Goal: Entertainment & Leisure: Consume media (video, audio)

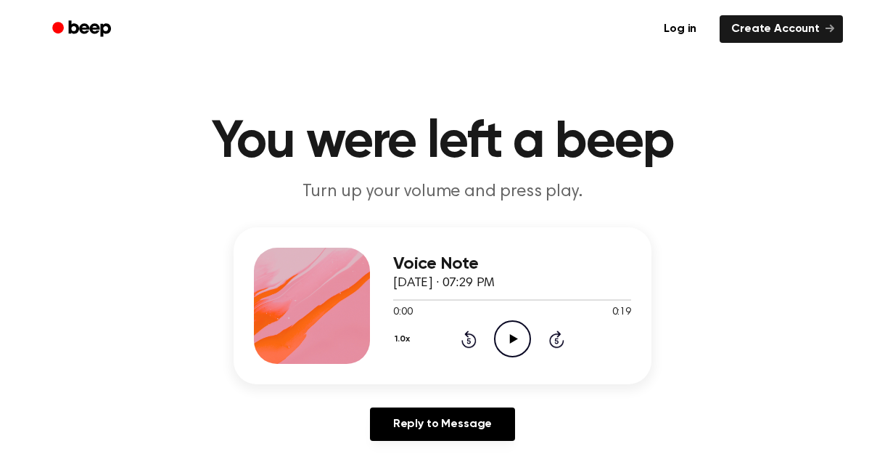
click at [517, 340] on icon "Play Audio" at bounding box center [512, 338] width 37 height 37
click at [517, 334] on icon "Play Audio" at bounding box center [512, 338] width 37 height 37
click at [510, 345] on icon "Play Audio" at bounding box center [512, 338] width 37 height 37
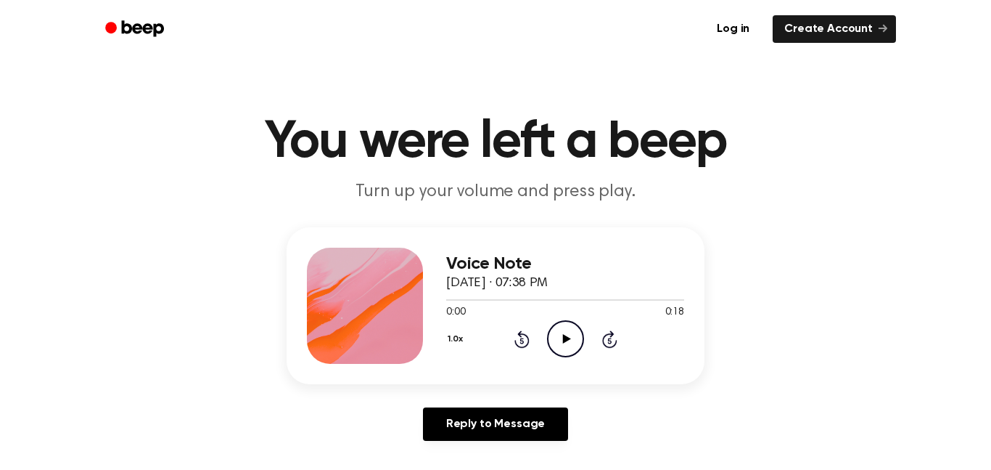
click at [556, 336] on icon "Play Audio" at bounding box center [565, 338] width 37 height 37
click at [556, 336] on icon "Pause Audio" at bounding box center [565, 338] width 37 height 37
click at [559, 339] on icon "Play Audio" at bounding box center [565, 338] width 37 height 37
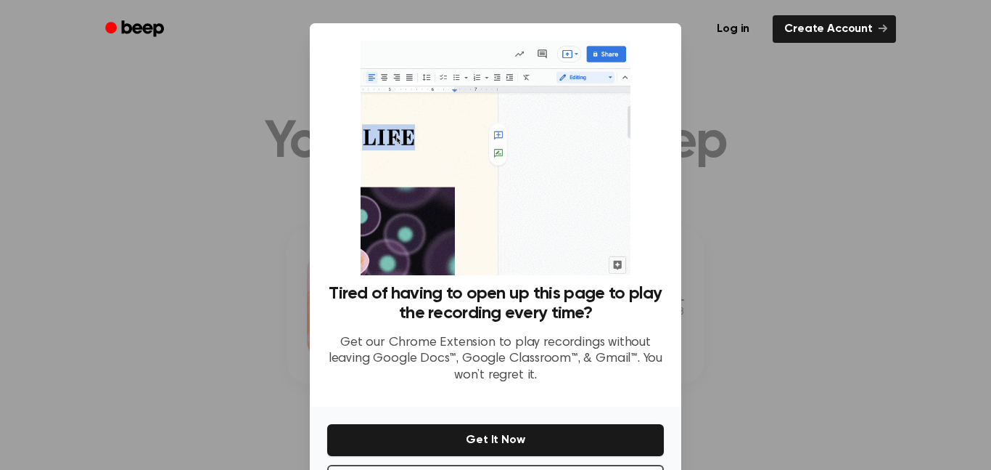
click at [828, 301] on div at bounding box center [495, 235] width 991 height 470
click at [783, 111] on div at bounding box center [495, 235] width 991 height 470
click at [254, 160] on div at bounding box center [495, 235] width 991 height 470
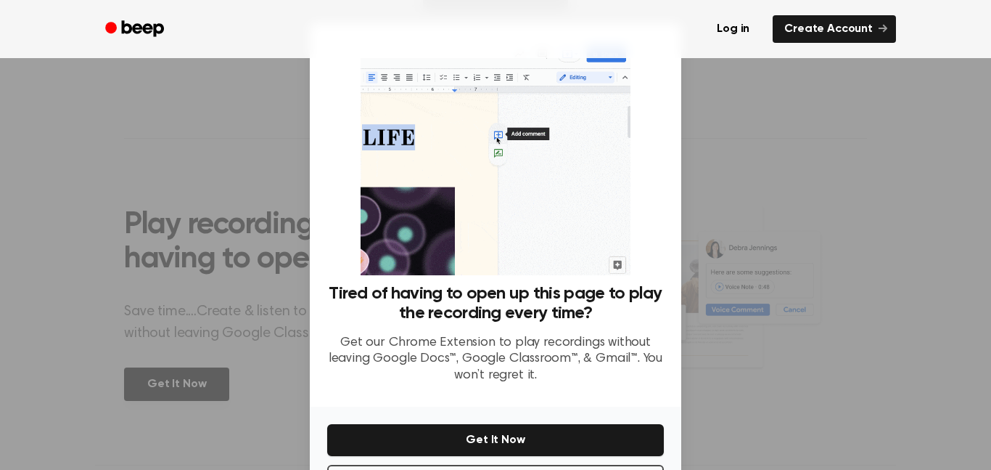
scroll to position [59, 0]
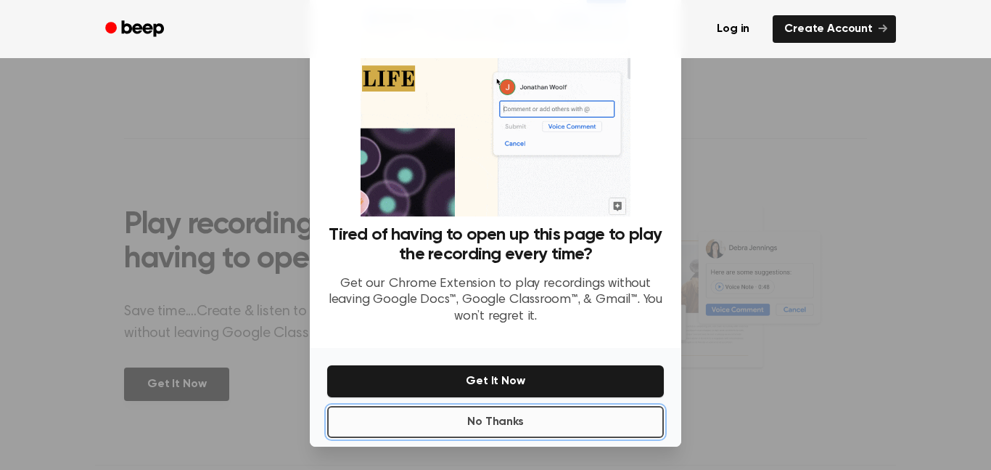
click at [416, 411] on button "No Thanks" at bounding box center [495, 422] width 337 height 32
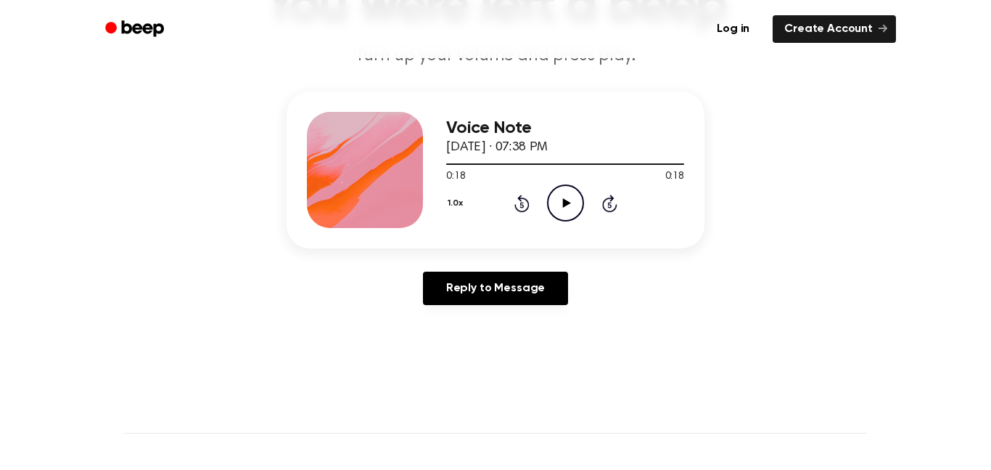
scroll to position [0, 0]
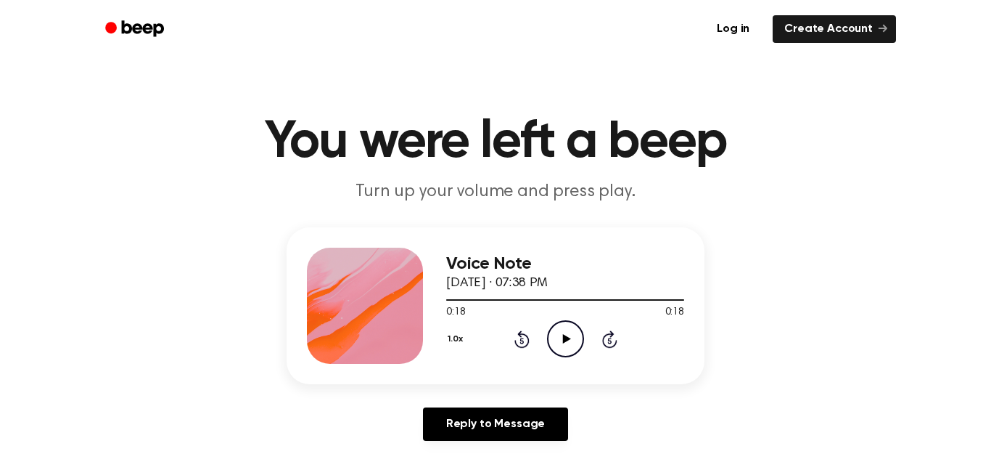
click at [565, 336] on icon at bounding box center [566, 338] width 8 height 9
click at [571, 345] on icon "Play Audio" at bounding box center [565, 338] width 37 height 37
click at [568, 343] on icon "Play Audio" at bounding box center [565, 338] width 37 height 37
click at [555, 341] on icon "Play Audio" at bounding box center [565, 338] width 37 height 37
